Goal: Find specific page/section: Find specific page/section

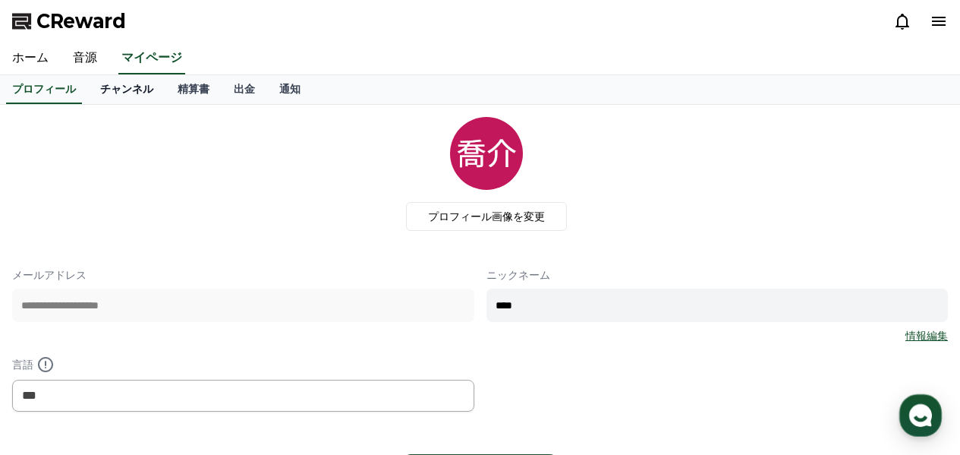
click at [115, 91] on link "チャンネル" at bounding box center [126, 89] width 77 height 29
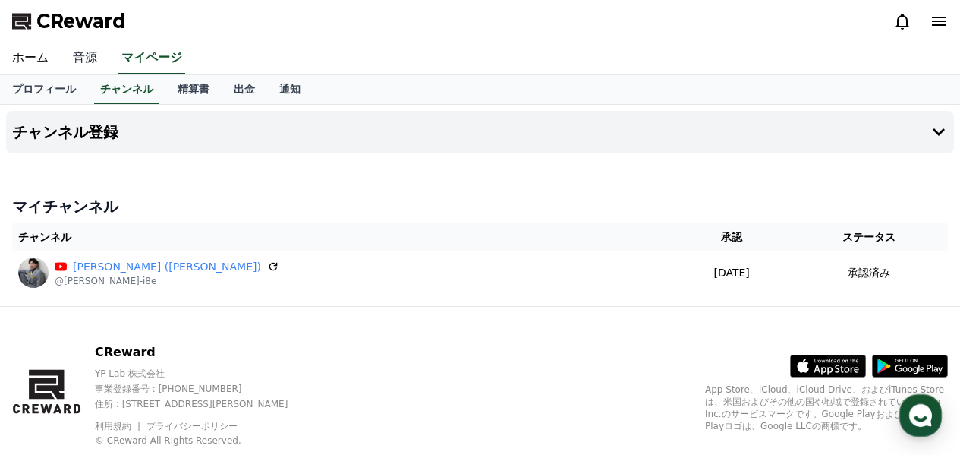
click at [92, 49] on link "音源" at bounding box center [85, 59] width 49 height 32
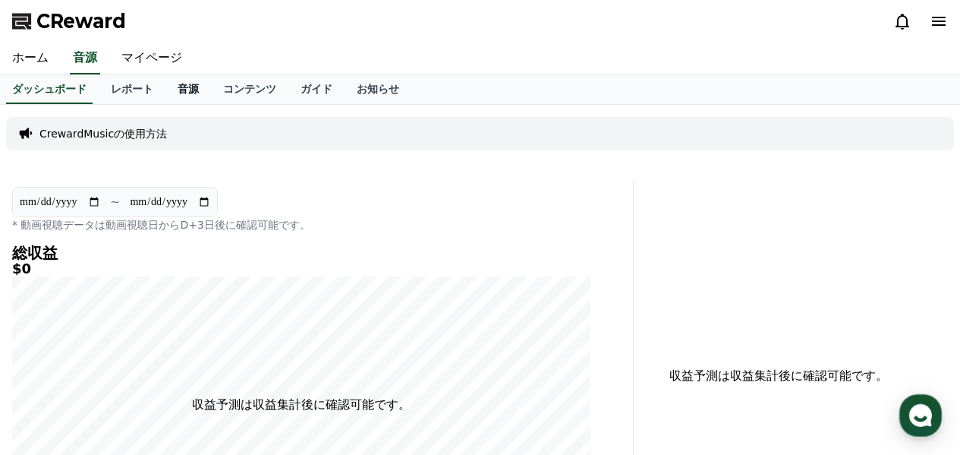
click at [166, 94] on link "音源" at bounding box center [189, 89] width 46 height 29
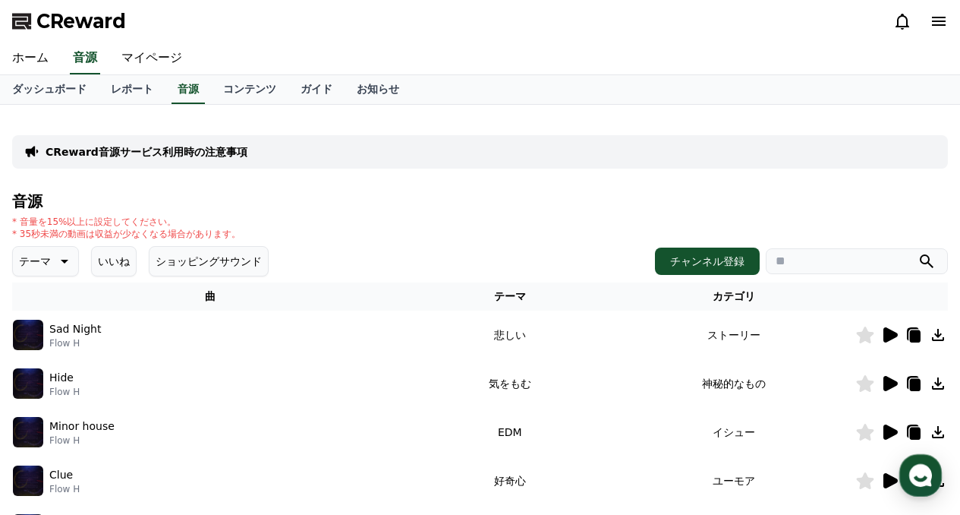
click at [915, 335] on icon at bounding box center [915, 336] width 11 height 12
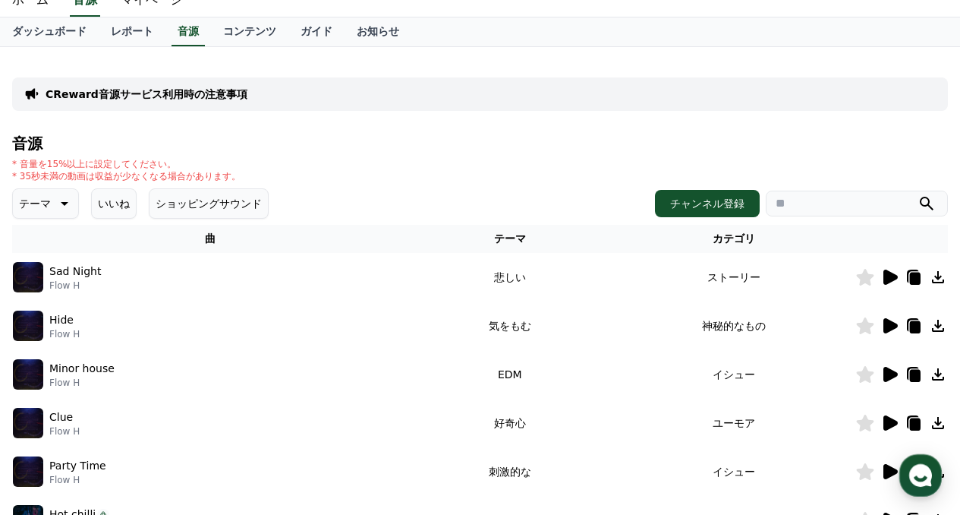
scroll to position [76, 0]
